Goal: Task Accomplishment & Management: Manage account settings

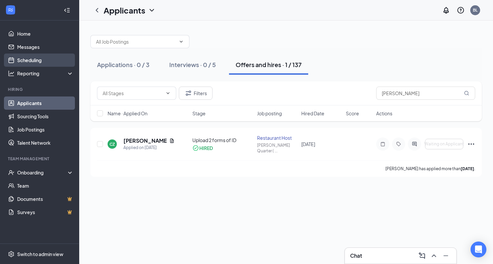
click at [28, 60] on link "Scheduling" at bounding box center [45, 59] width 56 height 13
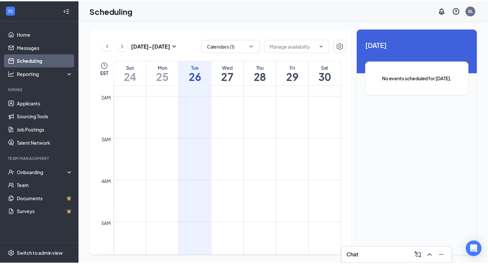
scroll to position [65, 0]
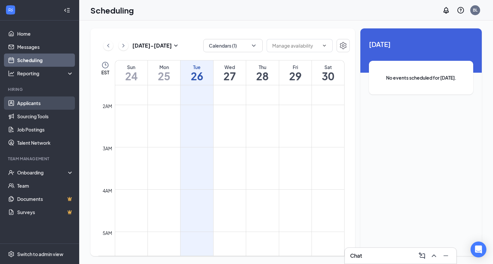
click at [38, 103] on link "Applicants" at bounding box center [45, 102] width 56 height 13
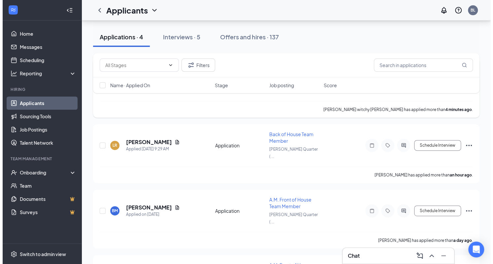
scroll to position [69, 0]
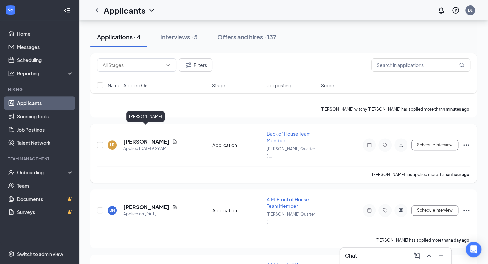
click at [128, 138] on h5 "[PERSON_NAME]" at bounding box center [146, 141] width 46 height 7
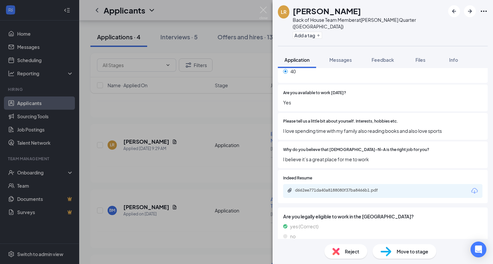
scroll to position [368, 0]
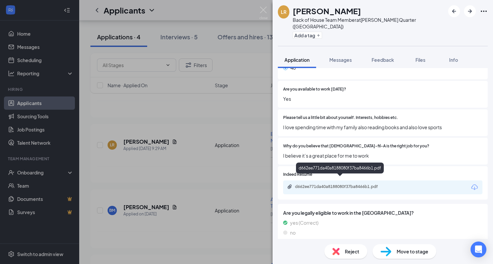
click at [350, 184] on div "d662ee771da40a8188080f37ba8466b1.pdf" at bounding box center [341, 186] width 92 height 5
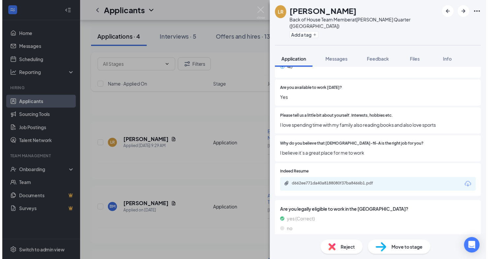
scroll to position [365, 0]
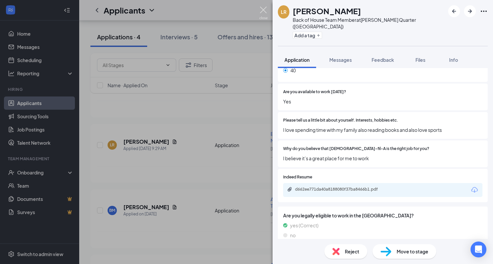
click at [264, 11] on img at bounding box center [264, 13] width 8 height 13
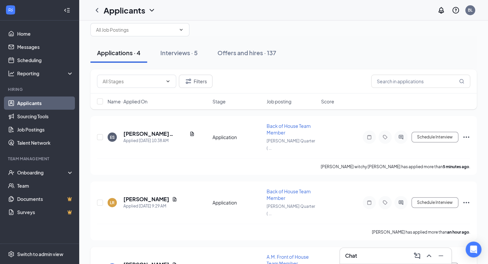
scroll to position [15, 0]
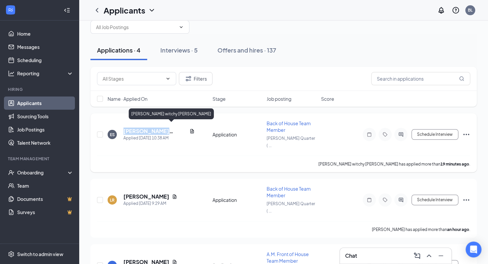
drag, startPoint x: 182, startPoint y: 126, endPoint x: 124, endPoint y: 127, distance: 57.5
click at [124, 127] on div "[PERSON_NAME] witchy [PERSON_NAME]" at bounding box center [158, 130] width 71 height 7
click at [114, 120] on div "[PERSON_NAME] witchy Salomon Applied [DATE] 10:38 AM Application Back of House …" at bounding box center [283, 138] width 373 height 36
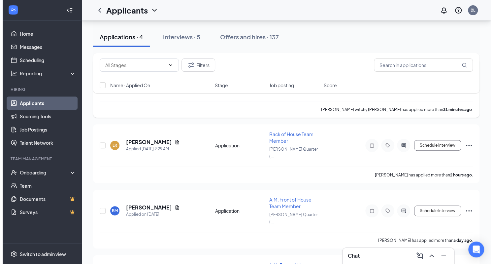
scroll to position [69, 0]
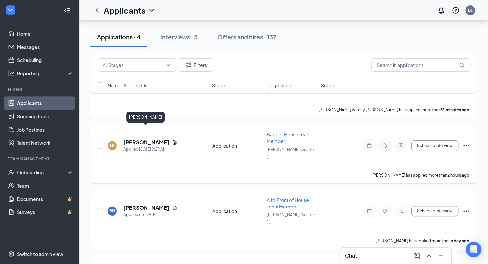
click at [154, 139] on h5 "[PERSON_NAME]" at bounding box center [146, 142] width 46 height 7
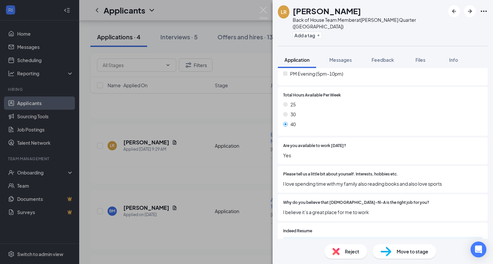
scroll to position [368, 0]
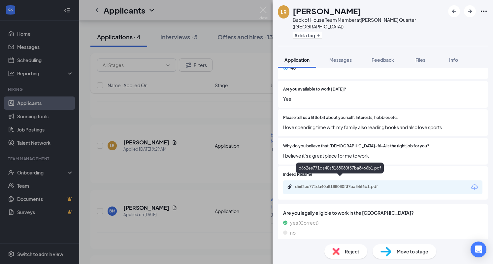
click at [345, 184] on div "d662ee771da40a8188080f37ba8466b1.pdf" at bounding box center [341, 186] width 92 height 5
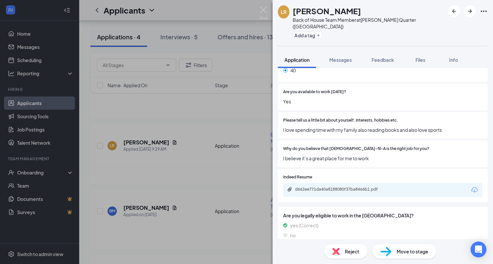
click at [335, 249] on img at bounding box center [336, 251] width 7 height 7
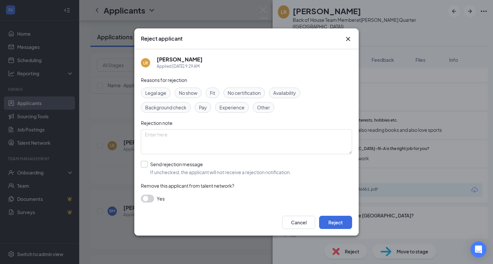
click at [150, 162] on input "Send rejection message If unchecked, the applicant will not receive a rejection…" at bounding box center [216, 168] width 150 height 15
checkbox input "true"
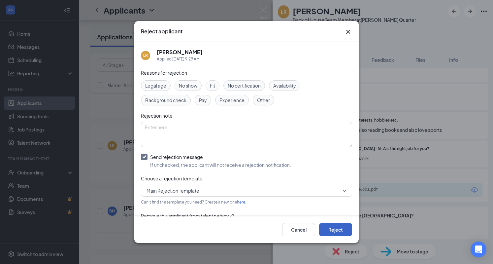
click at [342, 228] on button "Reject" at bounding box center [335, 229] width 33 height 13
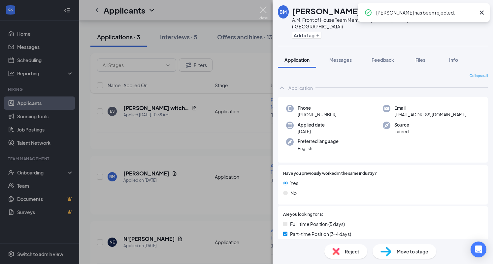
click at [263, 8] on img at bounding box center [264, 13] width 8 height 13
